Goal: Task Accomplishment & Management: Use online tool/utility

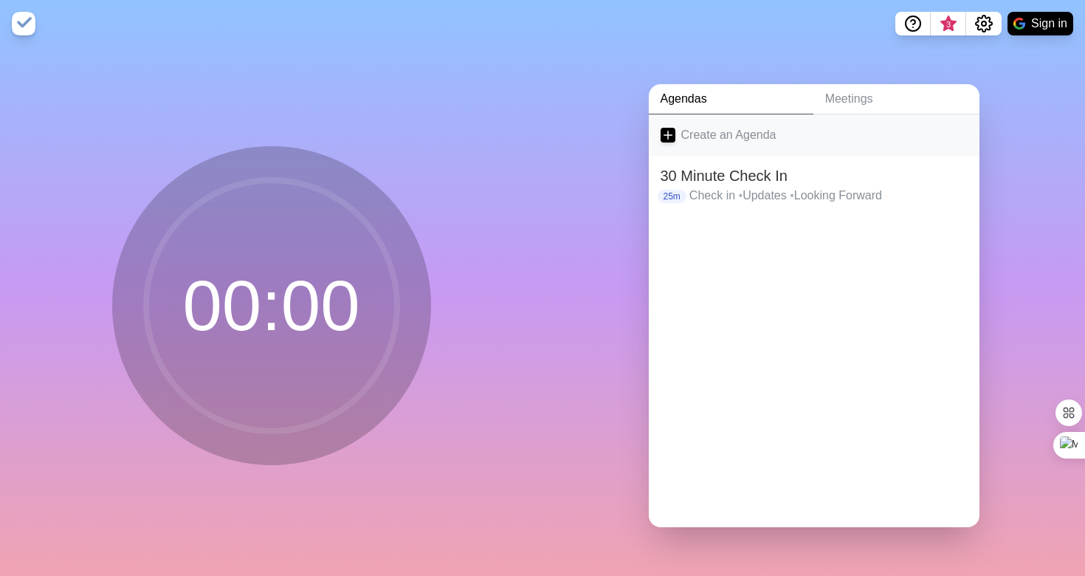
click at [715, 136] on link "Create an Agenda" at bounding box center [814, 134] width 331 height 41
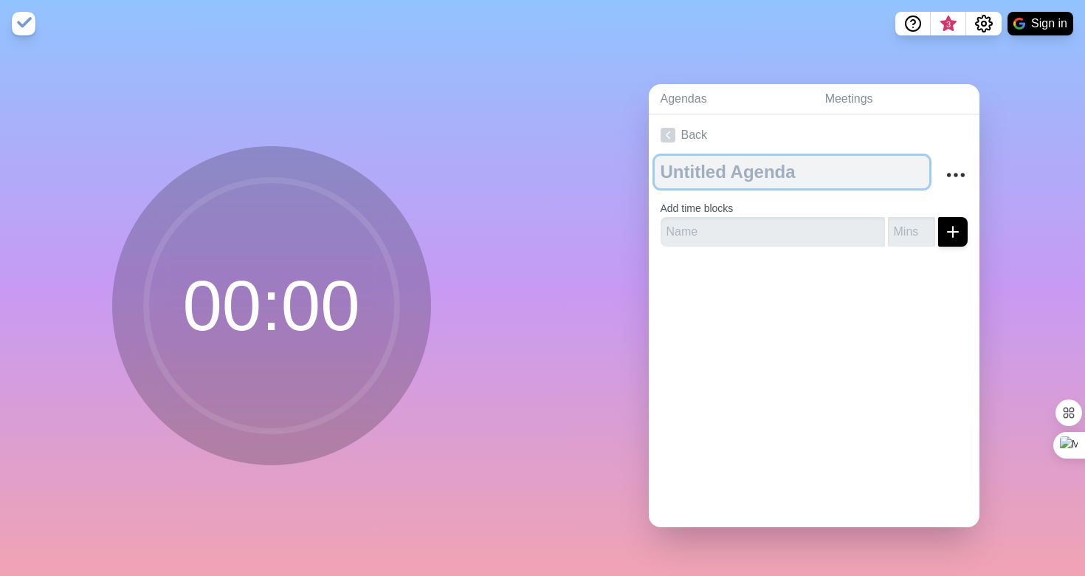
click at [713, 170] on textarea at bounding box center [792, 172] width 274 height 32
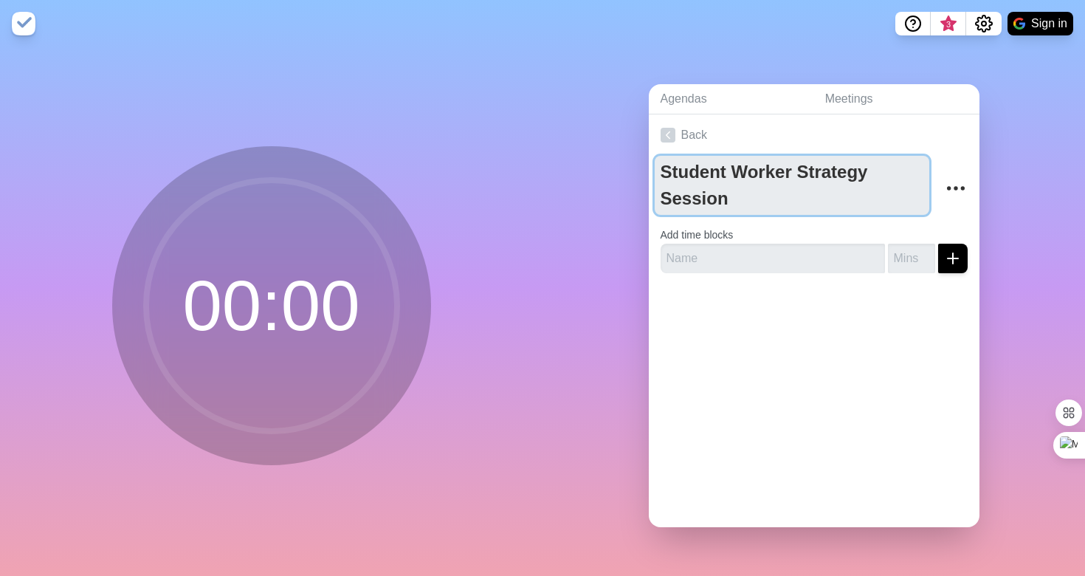
type textarea "Student Worker Strategy Session"
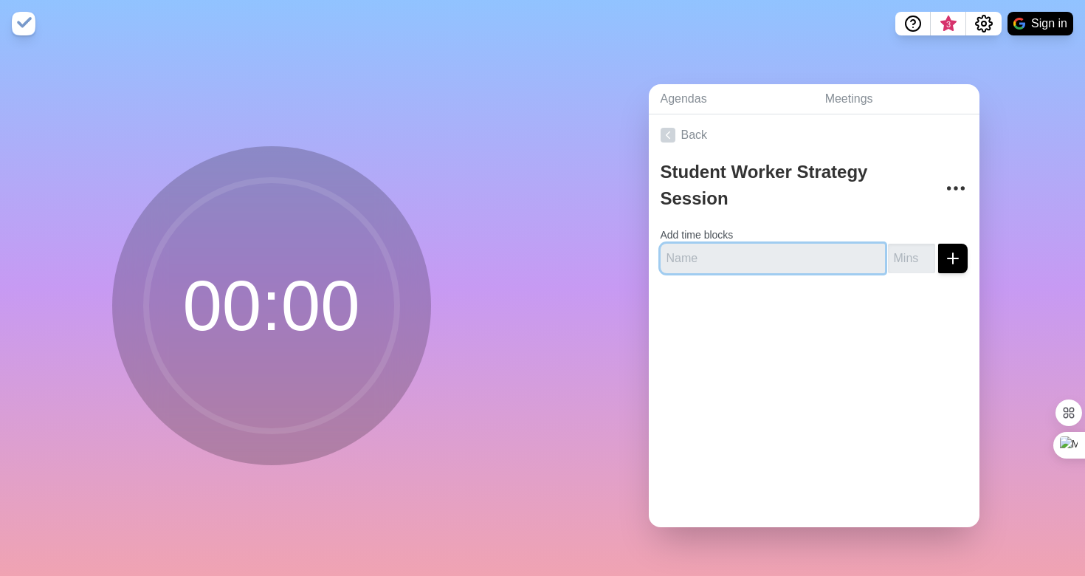
click at [748, 249] on input "text" at bounding box center [772, 259] width 224 height 30
paste input "Clarifying roles of each student Clarifying roles of staff (ie. [PERSON_NAME] a…"
type input "Clarifying roles of each student Clarifying roles of staff (ie. [PERSON_NAME] a…"
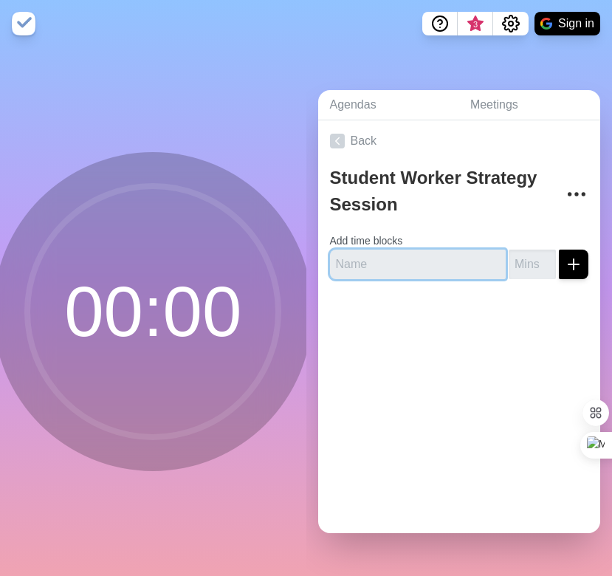
click at [410, 266] on input "text" at bounding box center [418, 264] width 176 height 30
click at [410, 264] on input "text" at bounding box center [418, 264] width 176 height 30
type input "Clarifying Roles of each Student"
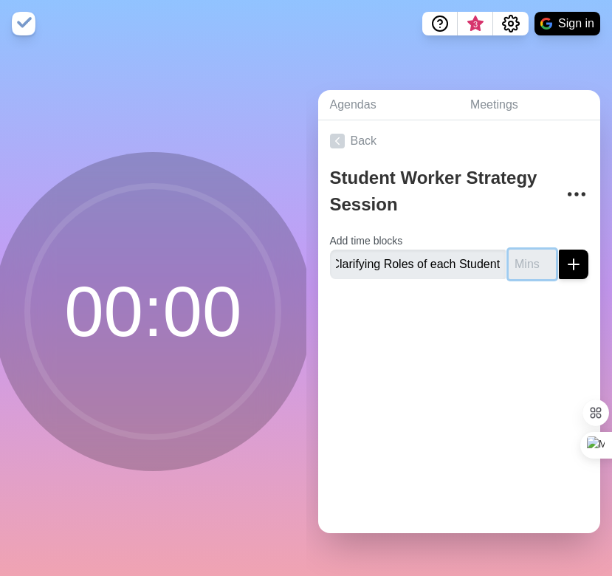
click at [536, 259] on input "number" at bounding box center [531, 264] width 47 height 30
type input "4"
click at [548, 354] on div "Back Student Worker Strategy Session Add time blocks Clarifying Roles of each S…" at bounding box center [459, 326] width 283 height 412
click at [539, 258] on input "4" at bounding box center [531, 264] width 47 height 30
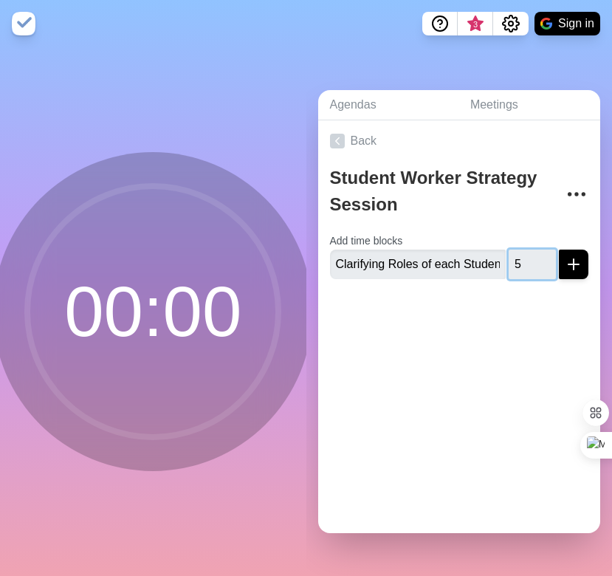
type input "5"
click at [576, 269] on icon "submit" at bounding box center [573, 264] width 18 height 18
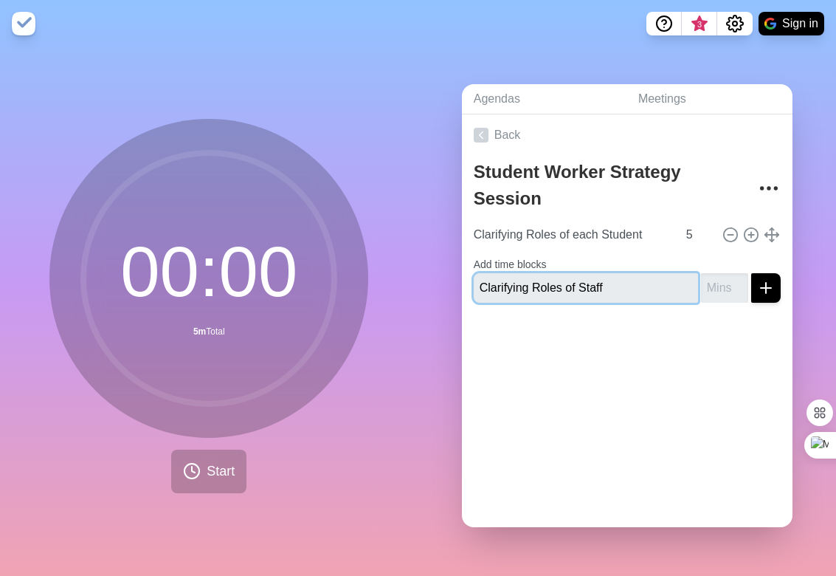
type input "Clarifying Roles of Staff"
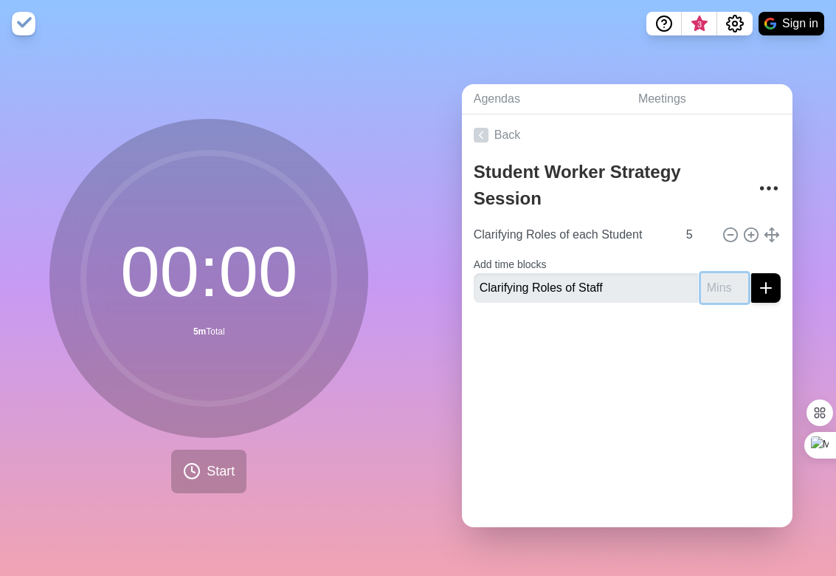
click at [727, 286] on input "number" at bounding box center [724, 288] width 47 height 30
type input "5"
click at [773, 290] on icon "submit" at bounding box center [766, 288] width 18 height 18
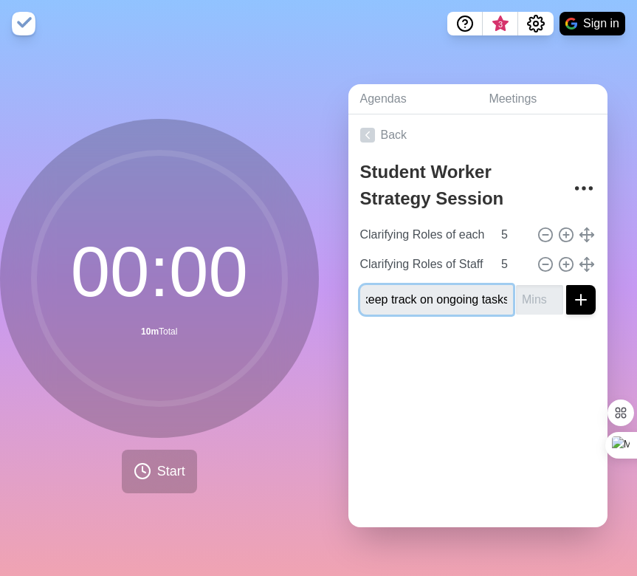
scroll to position [0, 49]
type input "How to keep track on ongoing tasks"
click at [548, 298] on input "number" at bounding box center [539, 300] width 47 height 30
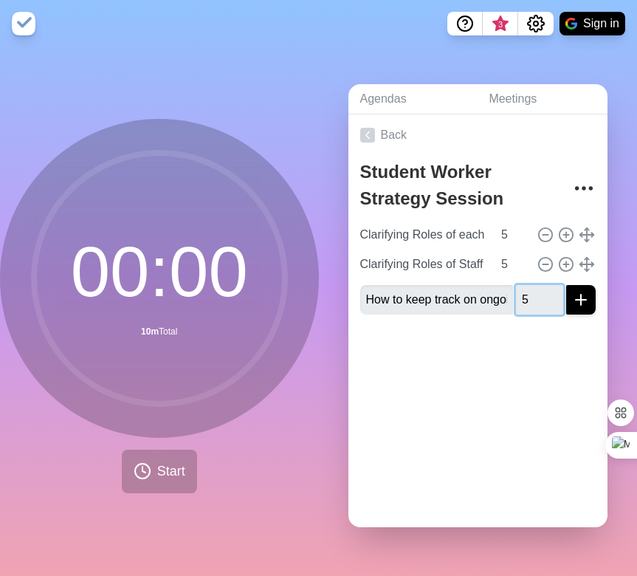
type input "5"
click at [584, 305] on icon "submit" at bounding box center [581, 300] width 18 height 18
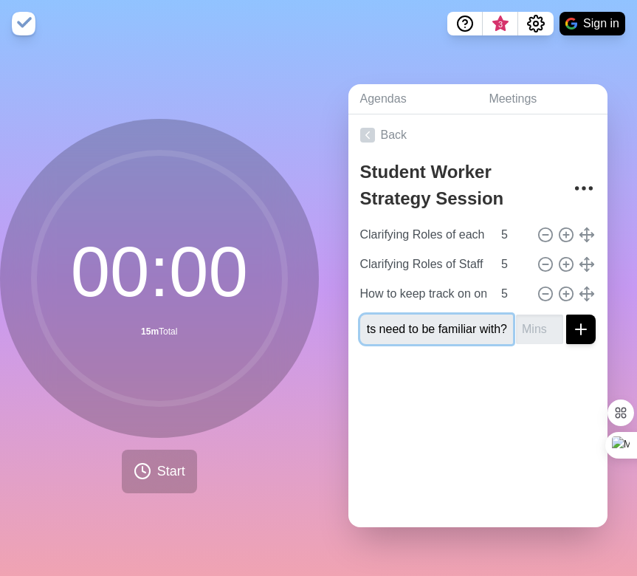
scroll to position [0, 134]
type input "What systems do students need to be familiar with?"
click at [540, 325] on input "number" at bounding box center [539, 329] width 47 height 30
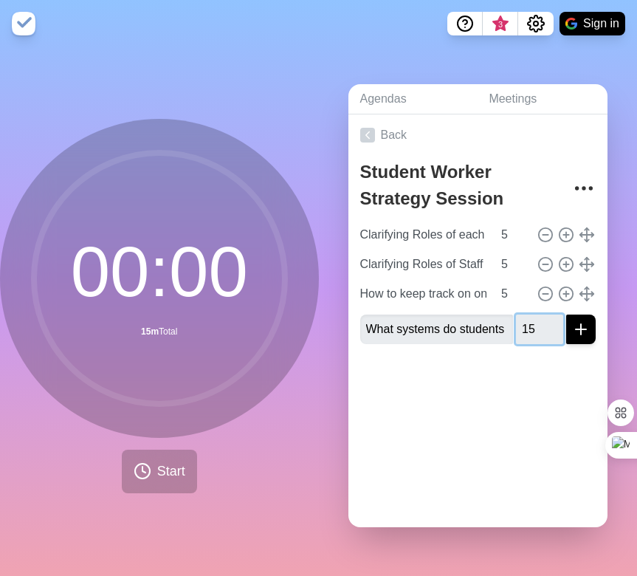
type input "15"
click at [587, 328] on icon "submit" at bounding box center [581, 329] width 18 height 18
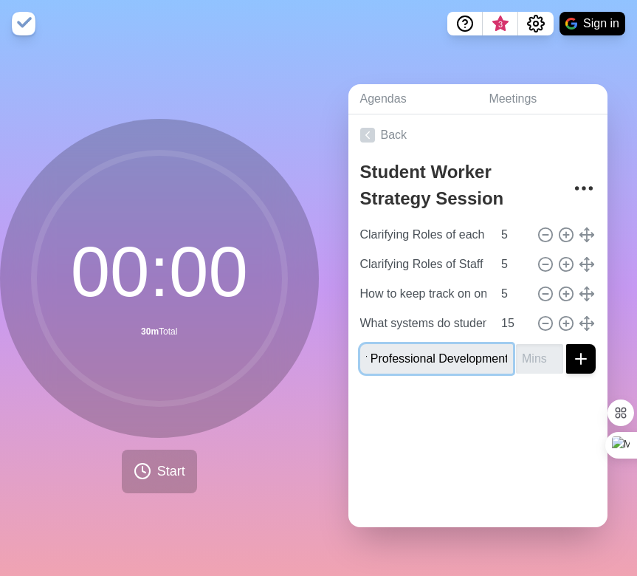
scroll to position [0, 84]
type input "Student Worker Professional Development"
click at [537, 363] on input "number" at bounding box center [539, 359] width 47 height 30
type input "10"
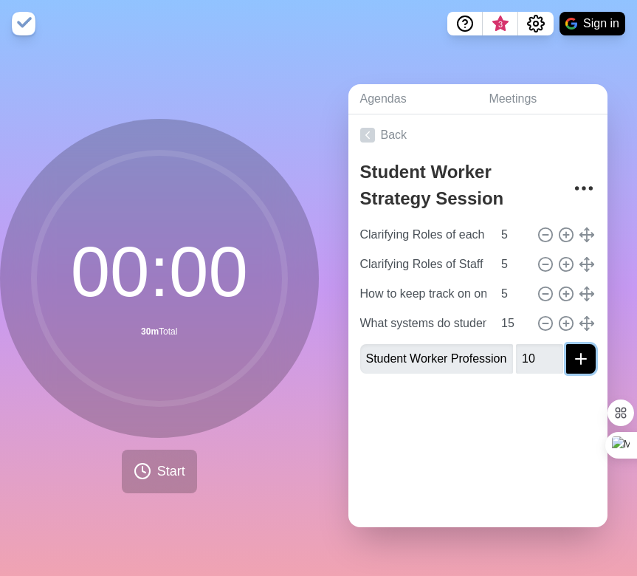
click at [582, 360] on icon "submit" at bounding box center [581, 359] width 18 height 18
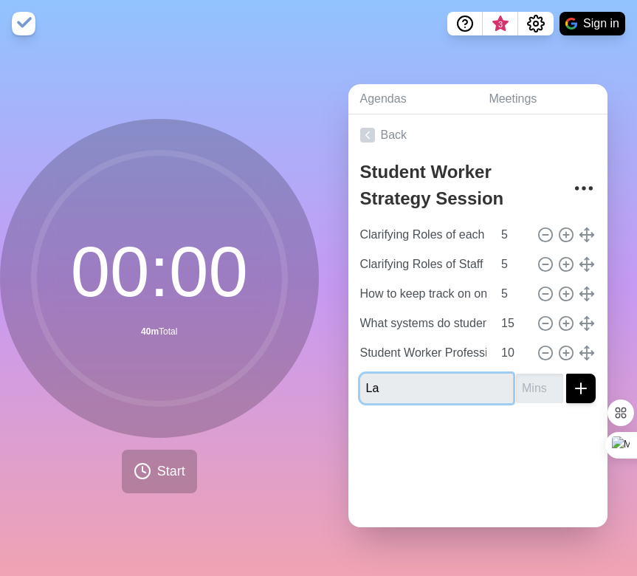
type input "L"
type input "Final thoughts & ideas"
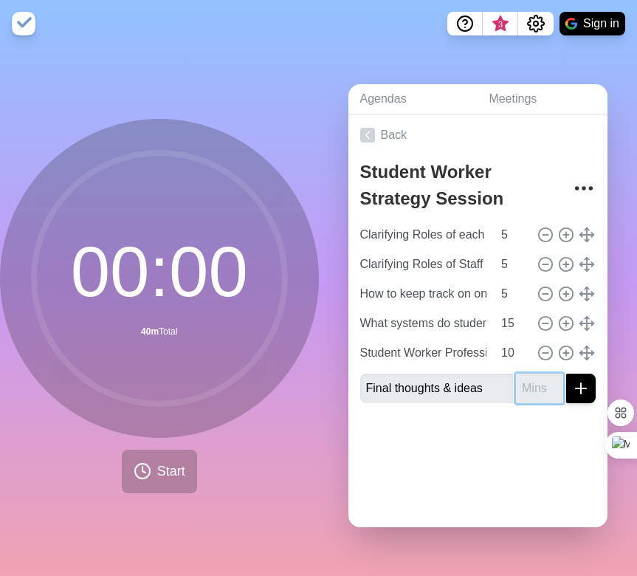
click at [543, 384] on input "number" at bounding box center [539, 388] width 47 height 30
type input "5"
click at [536, 485] on div "Back Student Worker Strategy Session Clarifying Roles of each Student 5 Clarify…" at bounding box center [478, 320] width 260 height 412
click at [583, 393] on icon "submit" at bounding box center [581, 388] width 18 height 18
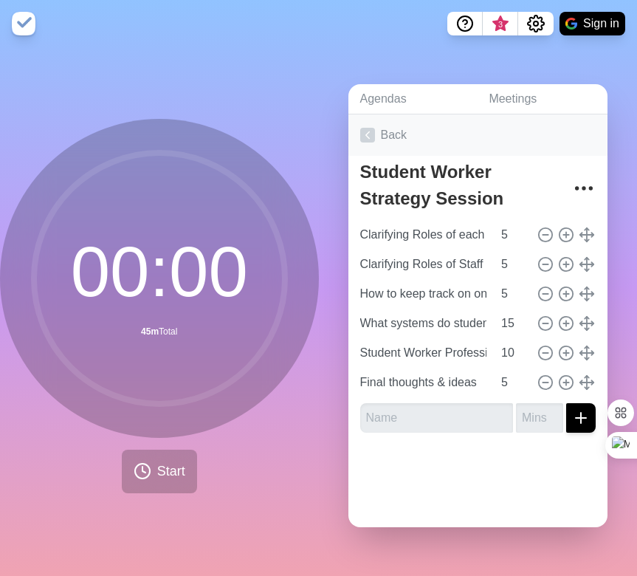
click at [364, 138] on icon at bounding box center [367, 135] width 15 height 15
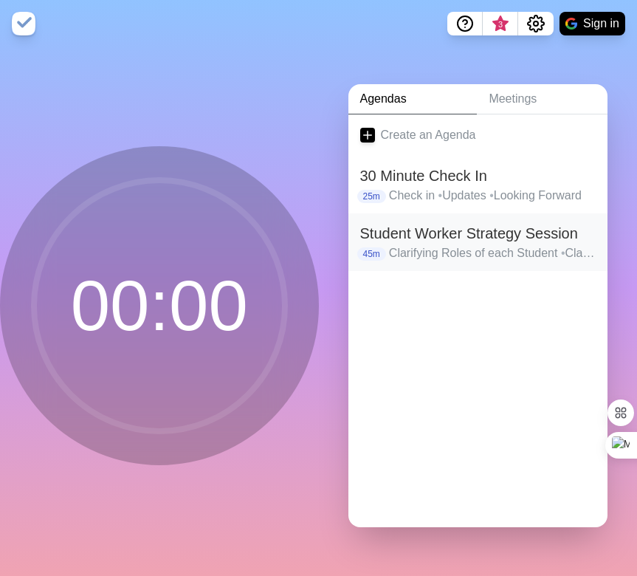
click at [431, 235] on h2 "Student Worker Strategy Session" at bounding box center [478, 233] width 236 height 22
